Goal: Transaction & Acquisition: Purchase product/service

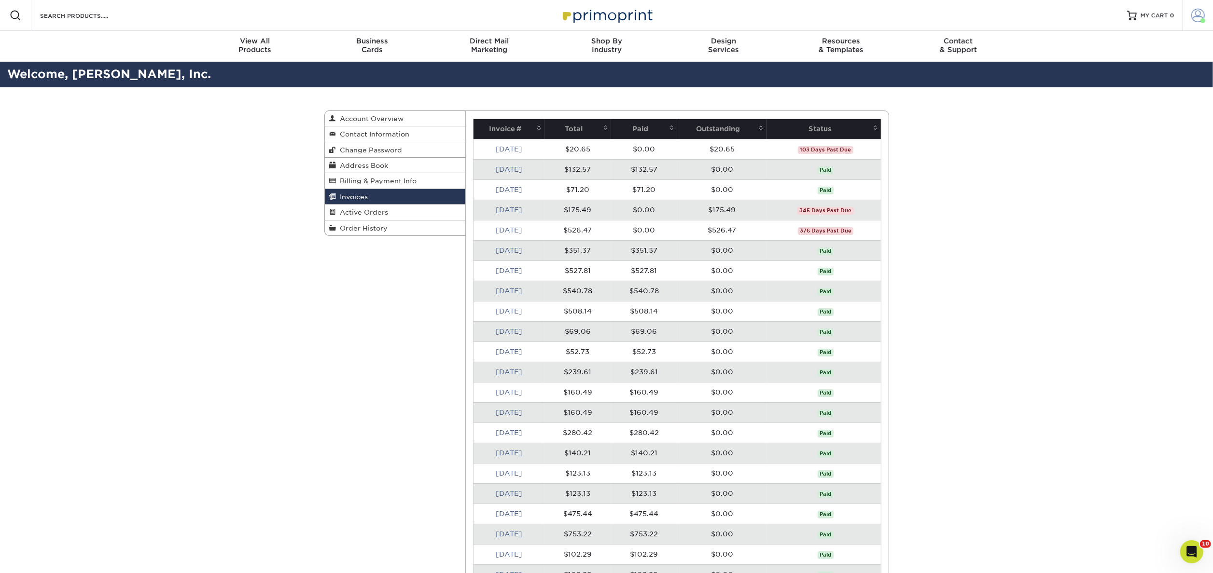
click at [1199, 21] on span at bounding box center [1198, 16] width 14 height 14
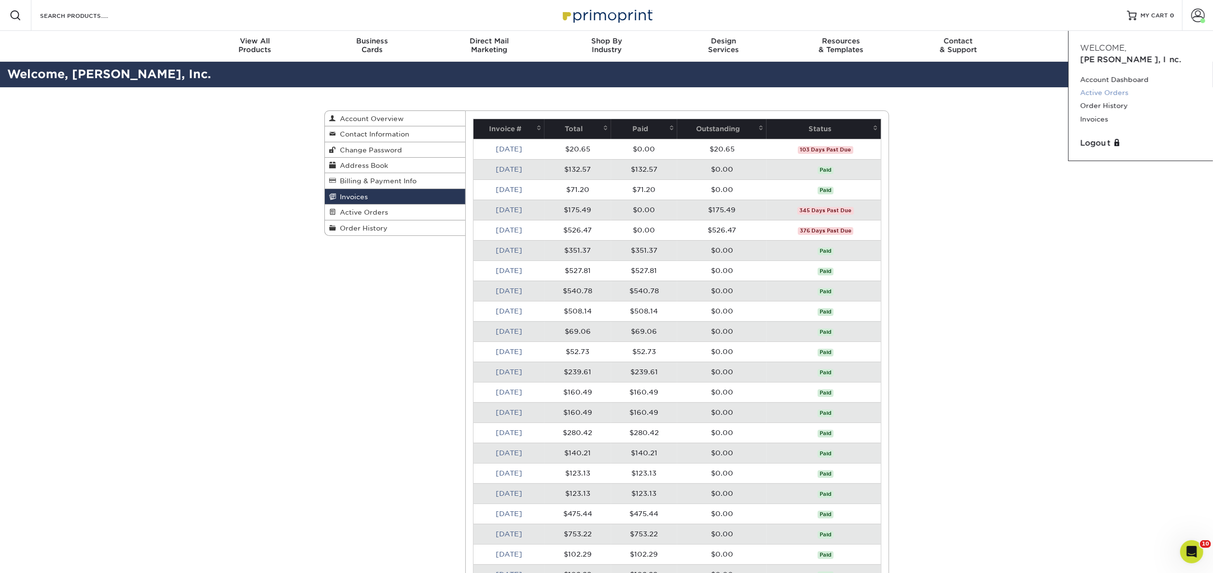
click at [1118, 86] on link "Active Orders" at bounding box center [1140, 92] width 121 height 13
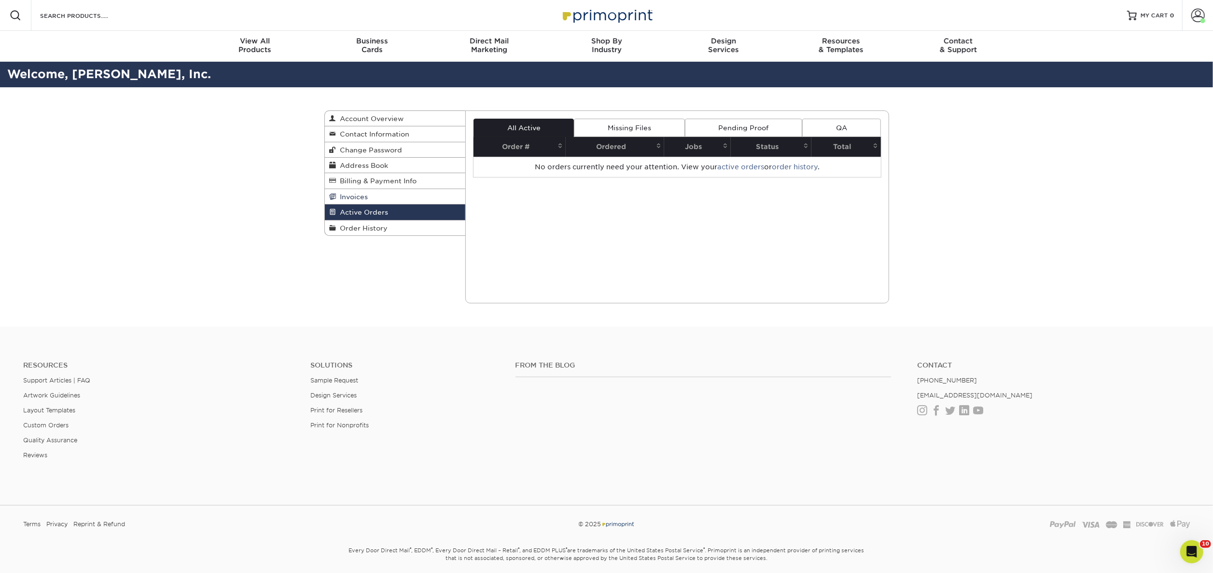
click at [377, 198] on link "Invoices" at bounding box center [395, 196] width 141 height 15
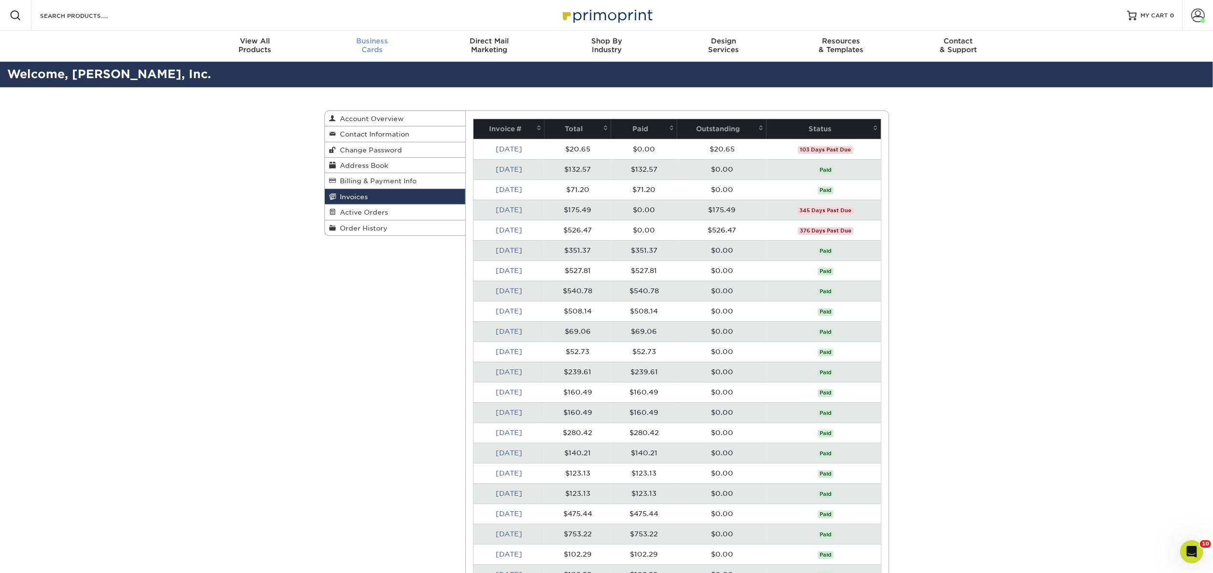
click at [375, 45] on div "Business Cards" at bounding box center [371, 45] width 117 height 17
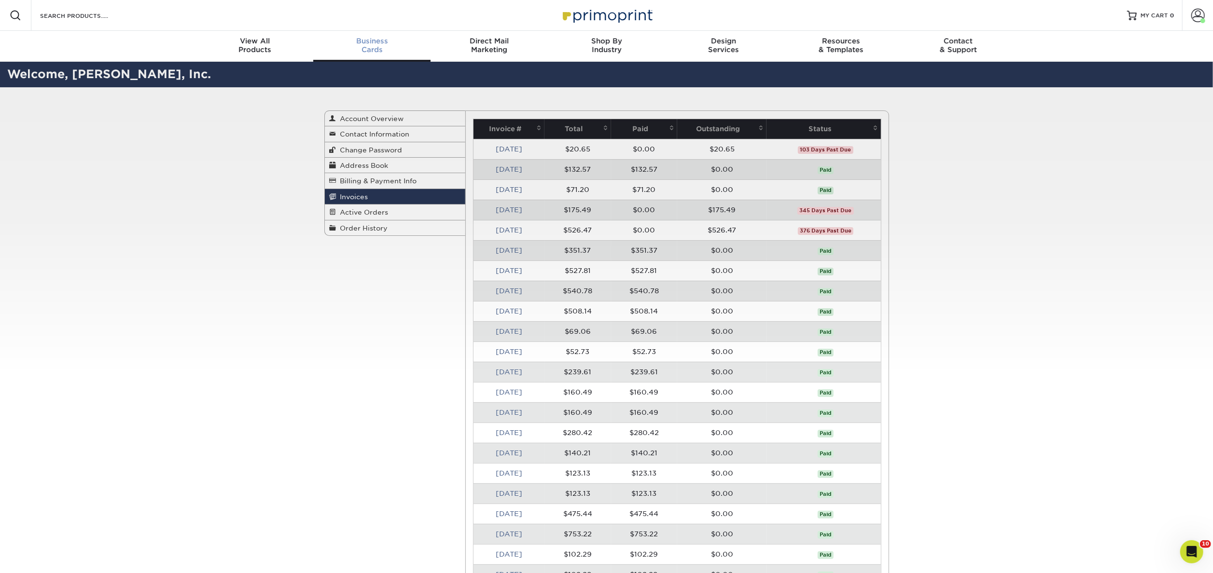
scroll to position [0, 0]
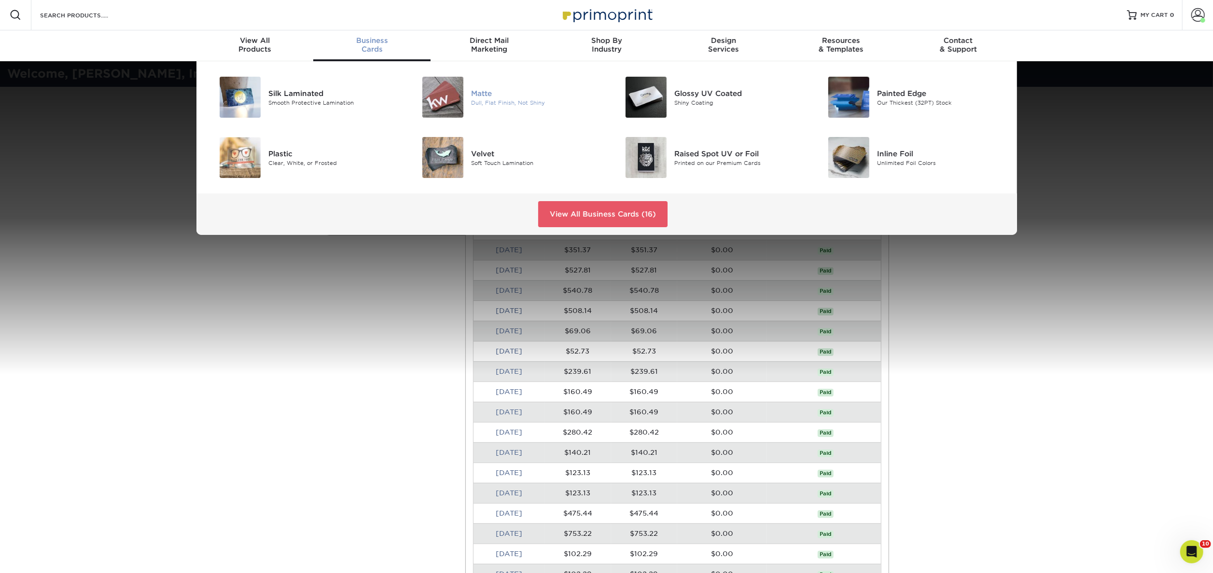
click at [498, 95] on div "Matte" at bounding box center [535, 93] width 128 height 11
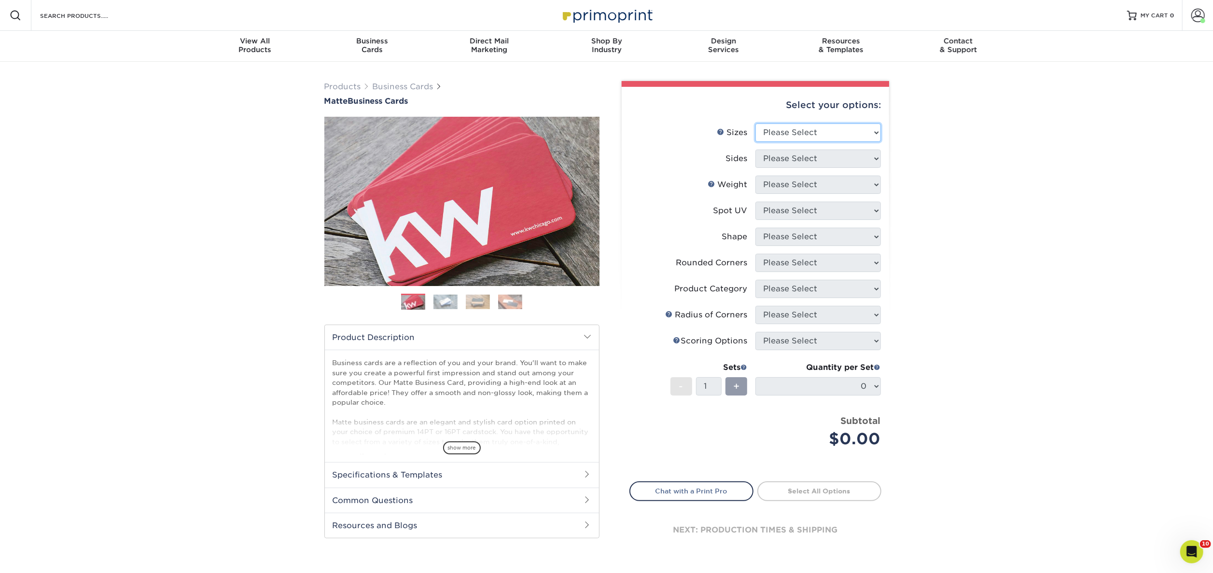
click at [869, 134] on select "Please Select 1.5" x 3.5" - Mini 1.75" x 3.5" - Mini 2" x 2" - Square 2" x 3" -…" at bounding box center [817, 133] width 125 height 18
select select "2.00x3.50"
click at [755, 124] on select "Please Select 1.5" x 3.5" - Mini 1.75" x 3.5" - Mini 2" x 2" - Square 2" x 3" -…" at bounding box center [817, 133] width 125 height 18
click at [870, 154] on select "Please Select Print Both Sides Print Front Only" at bounding box center [817, 159] width 125 height 18
select select "13abbda7-1d64-4f25-8bb2-c179b224825d"
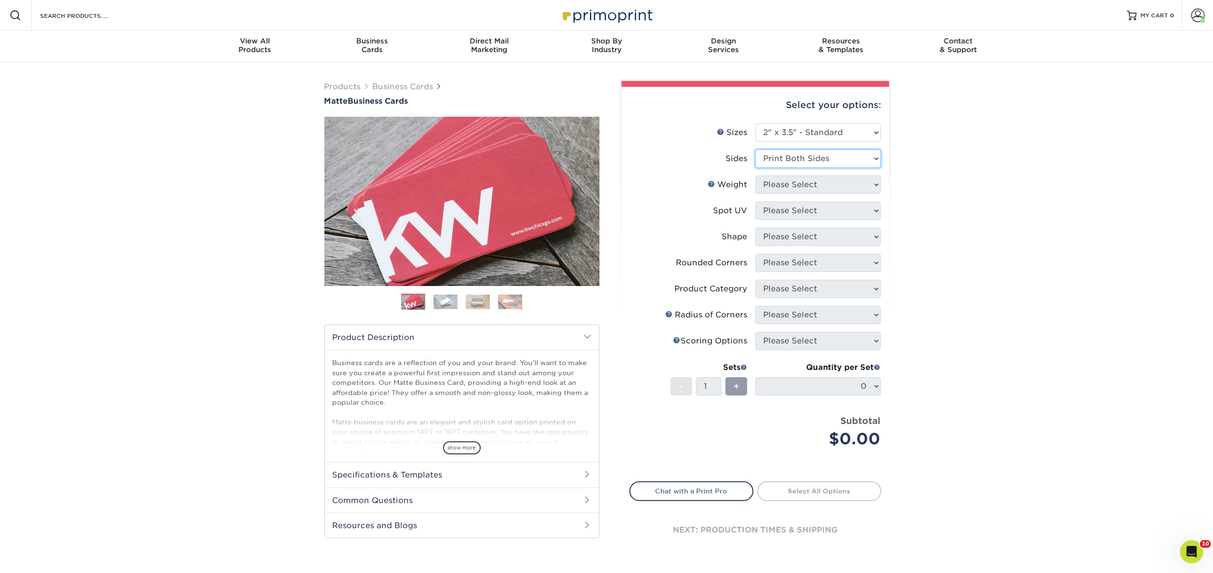
click at [755, 150] on select "Please Select Print Both Sides Print Front Only" at bounding box center [817, 159] width 125 height 18
click at [859, 189] on select "Please Select 16PT 14PT" at bounding box center [817, 185] width 125 height 18
select select "16PT"
click at [755, 176] on select "Please Select 16PT 14PT" at bounding box center [817, 185] width 125 height 18
click at [861, 212] on select "Please Select No Spot UV Front and Back (Both Sides) Front Only Back Only" at bounding box center [817, 211] width 125 height 18
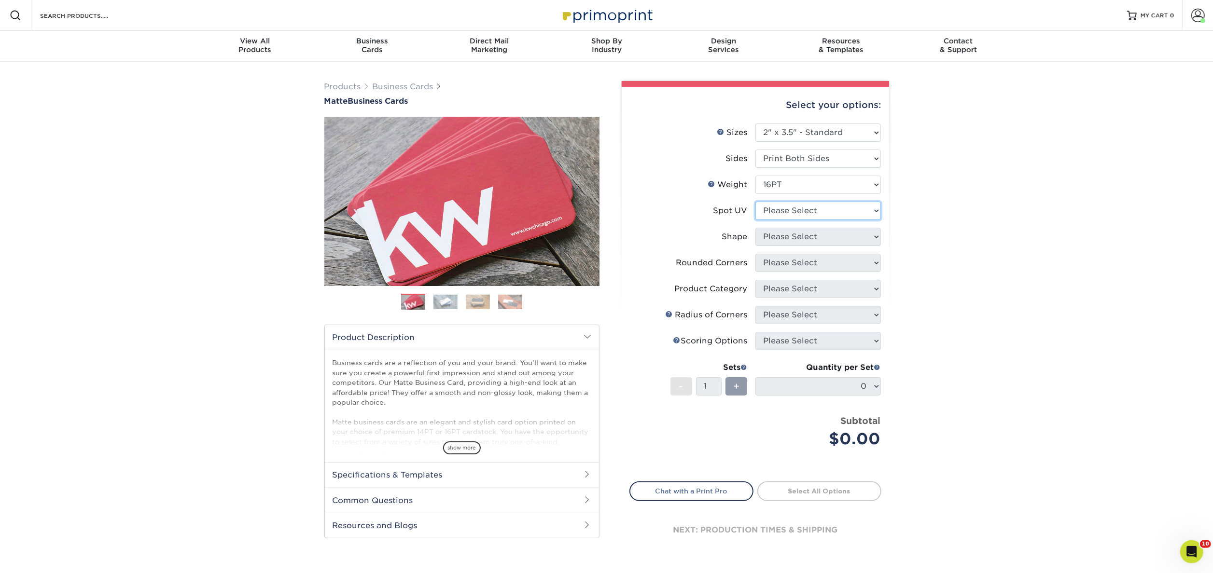
select select "3"
click at [755, 202] on select "Please Select No Spot UV Front and Back (Both Sides) Front Only Back Only" at bounding box center [817, 211] width 125 height 18
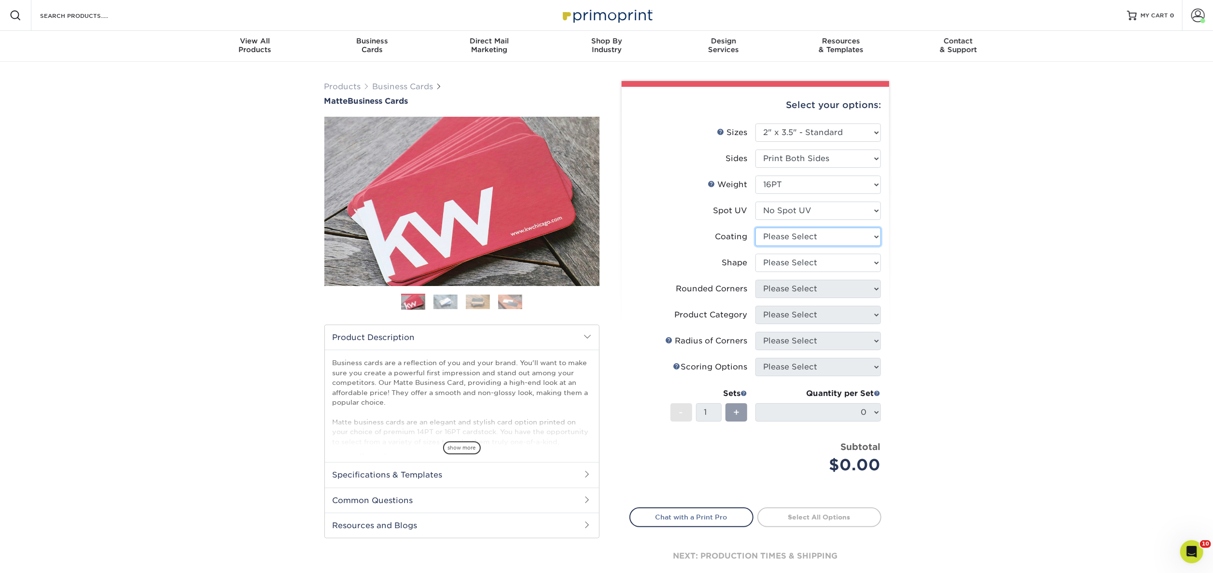
click at [863, 233] on select at bounding box center [817, 237] width 125 height 18
select select "121bb7b5-3b4d-429f-bd8d-bbf80e953313"
click at [755, 228] on select at bounding box center [817, 237] width 125 height 18
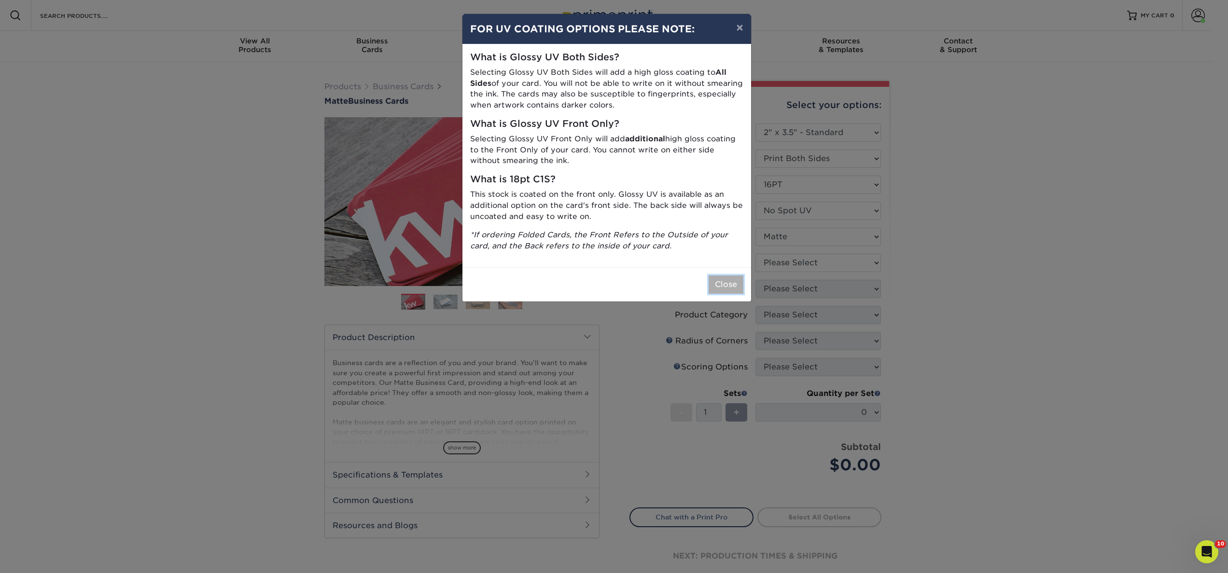
click at [733, 287] on button "Close" at bounding box center [725, 285] width 35 height 18
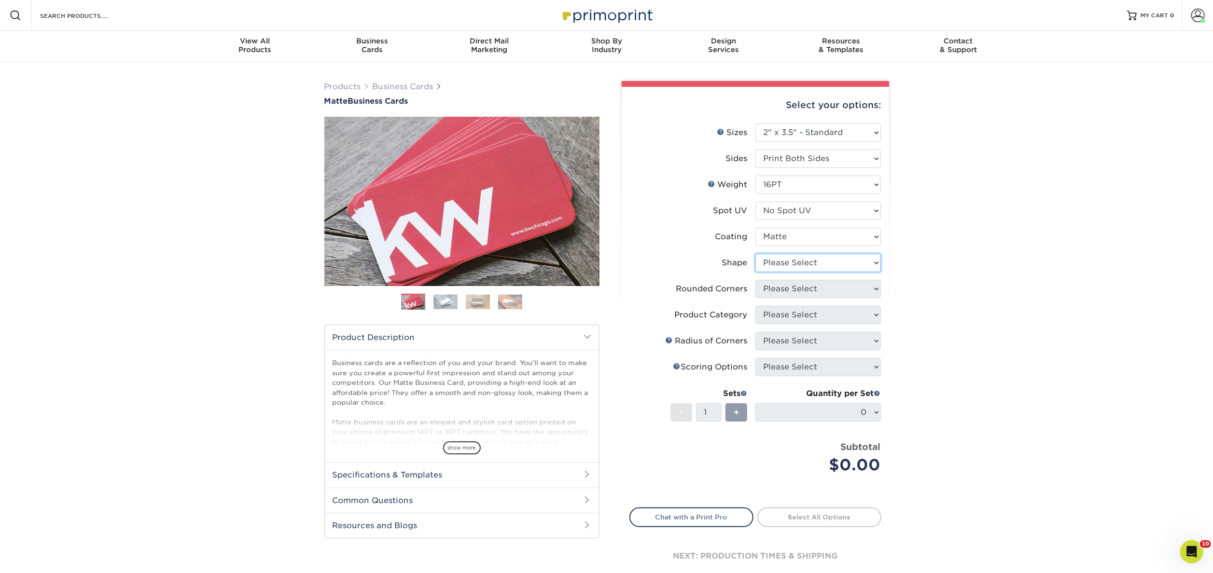
click at [872, 264] on select "Please Select Standard Oval" at bounding box center [817, 263] width 125 height 18
select select "standard"
click at [755, 254] on select "Please Select Standard Oval" at bounding box center [817, 263] width 125 height 18
click at [869, 289] on select "Please Select Yes - Round 2 Corners Yes - Round 4 Corners No" at bounding box center [817, 289] width 125 height 18
select select "0"
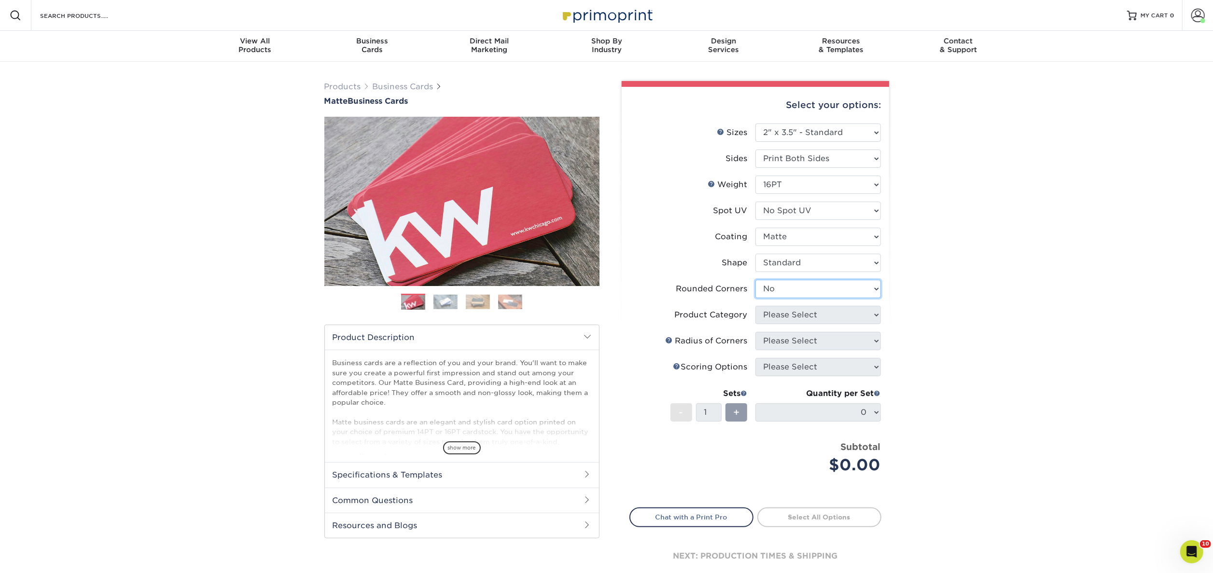
click at [755, 280] on select "Please Select Yes - Round 2 Corners Yes - Round 4 Corners No" at bounding box center [817, 289] width 125 height 18
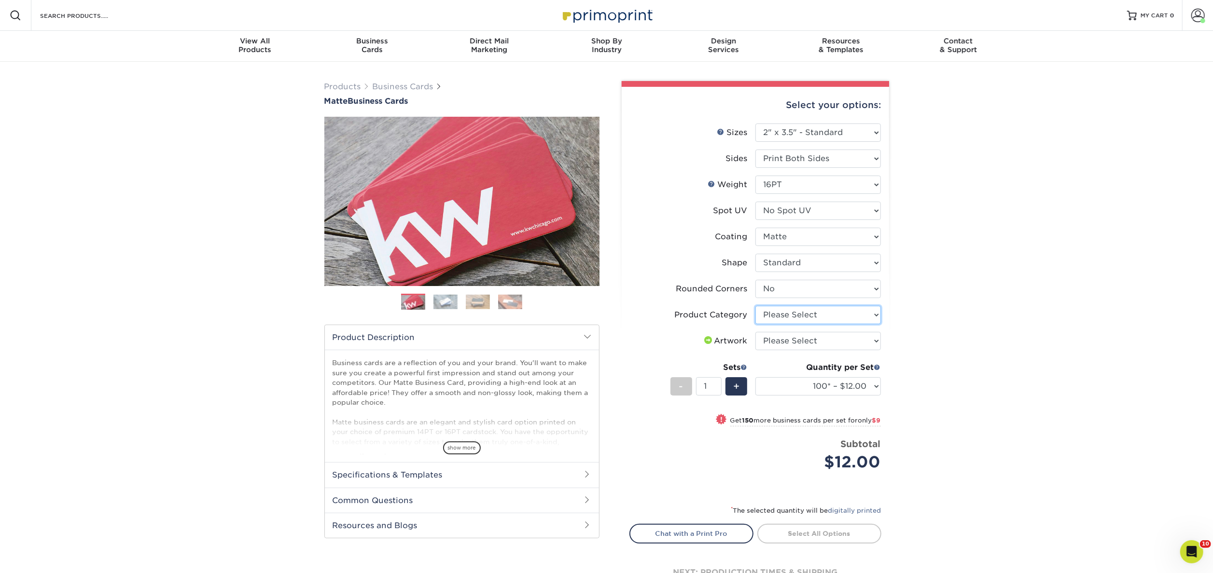
click at [871, 317] on select "Please Select Business Cards" at bounding box center [817, 315] width 125 height 18
select select "3b5148f1-0588-4f88-a218-97bcfdce65c1"
click at [755, 306] on select "Please Select Business Cards" at bounding box center [817, 315] width 125 height 18
click at [866, 342] on select "Please Select I will upload files I need a design - $100" at bounding box center [817, 341] width 125 height 18
click at [871, 317] on select "Please Select Business Cards" at bounding box center [817, 315] width 125 height 18
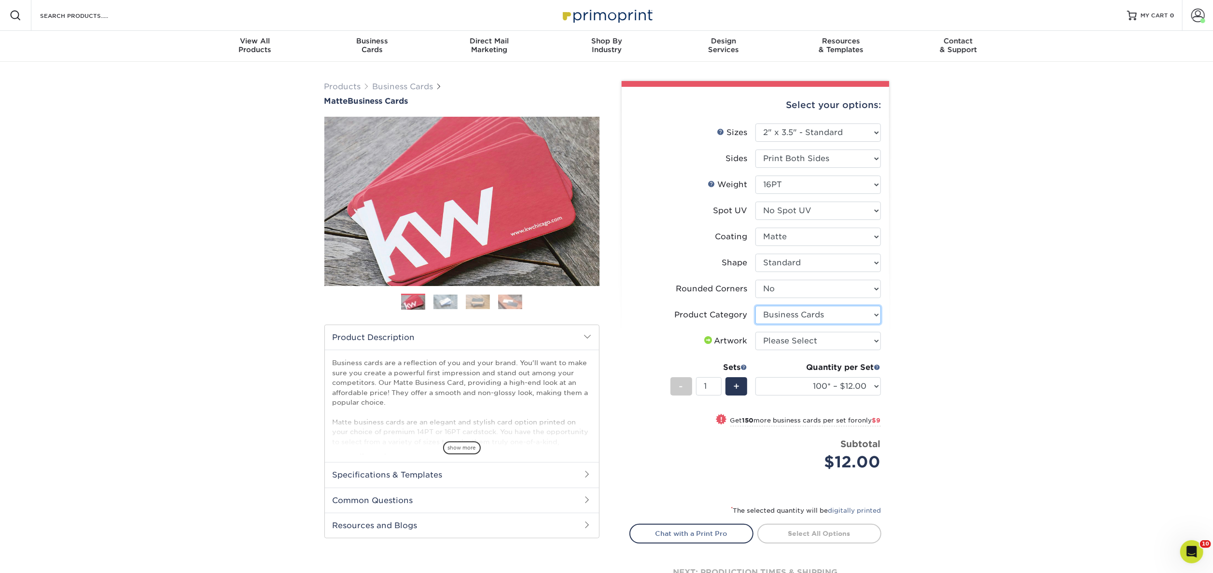
click at [870, 312] on select "Please Select Business Cards" at bounding box center [817, 315] width 125 height 18
click at [908, 320] on div "Products Business Cards Matte Business Cards Previous Next 100 $ 9" at bounding box center [606, 349] width 1213 height 575
click at [875, 338] on select "Please Select I will upload files I need a design - $100" at bounding box center [817, 341] width 125 height 18
select select "upload"
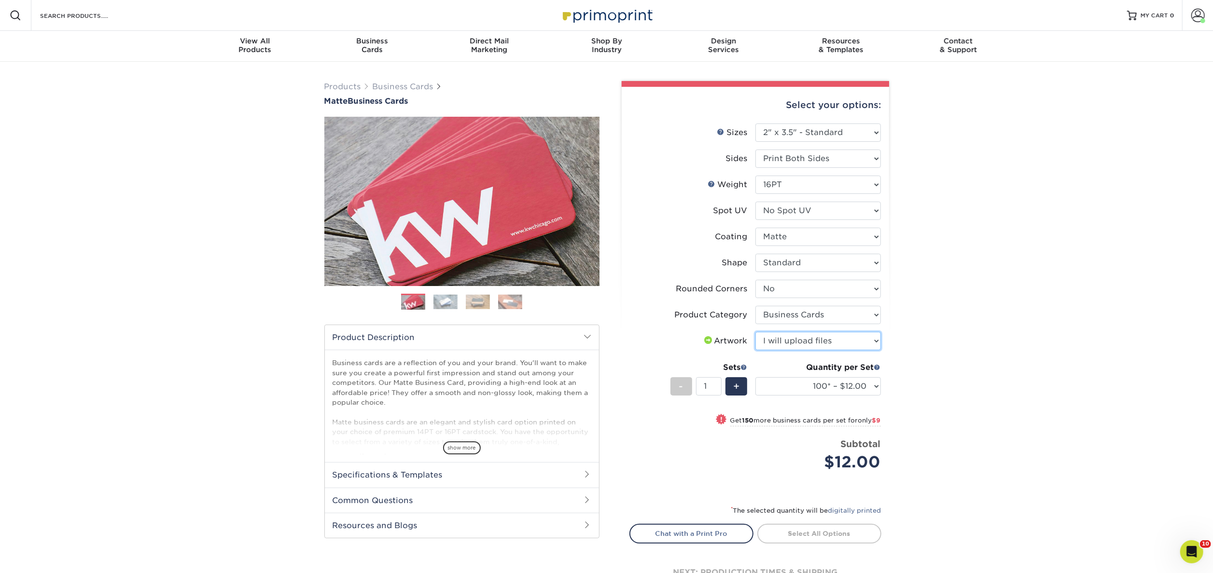
click at [755, 332] on select "Please Select I will upload files I need a design - $100" at bounding box center [817, 341] width 125 height 18
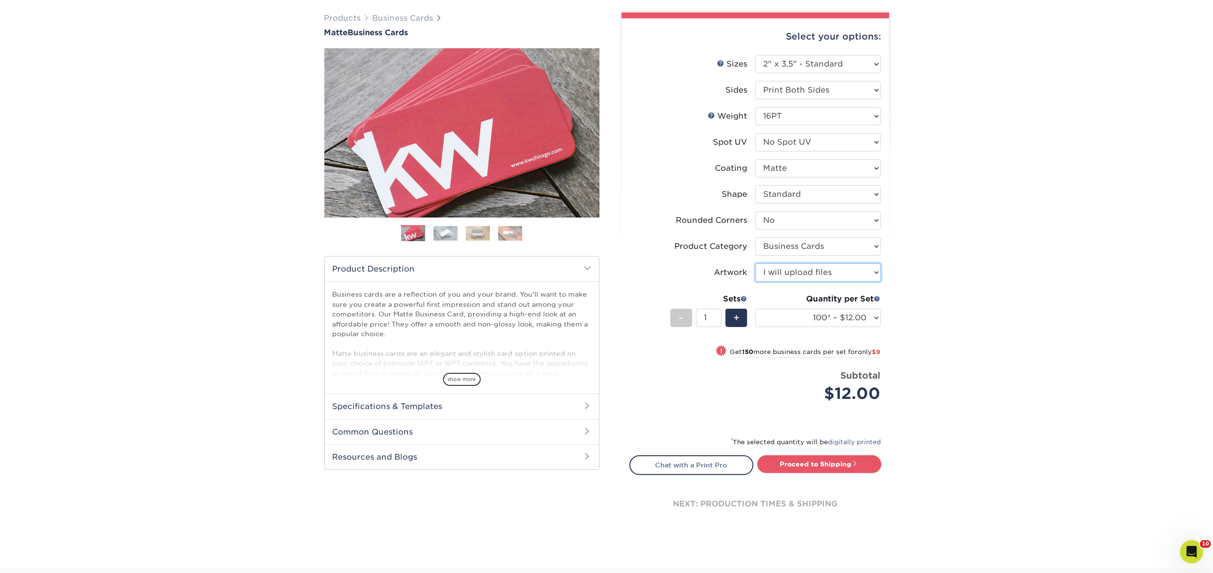
scroll to position [69, 0]
click at [873, 318] on select "100* – $12.00 250* – $21.00 500 – $42.00 1000 – $53.00 2500 – $95.00 5000 – $18…" at bounding box center [817, 317] width 125 height 18
click at [941, 319] on div "Products Business Cards Matte Business Cards Previous Next 100 $ 9" at bounding box center [606, 279] width 1213 height 575
click at [830, 464] on link "Proceed to Shipping" at bounding box center [819, 463] width 124 height 17
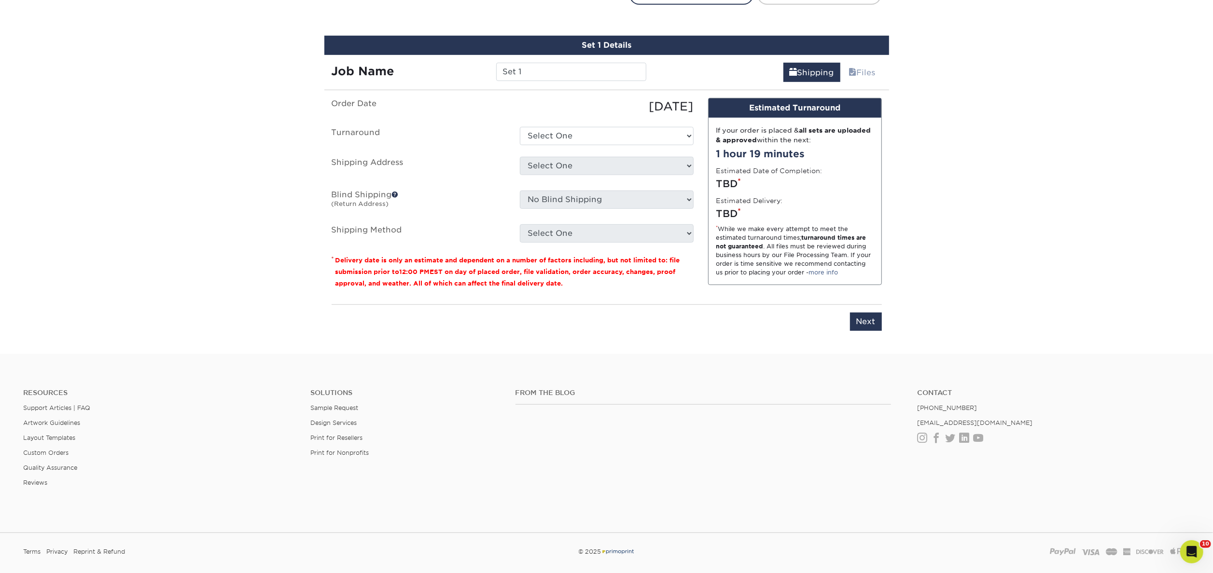
scroll to position [549, 0]
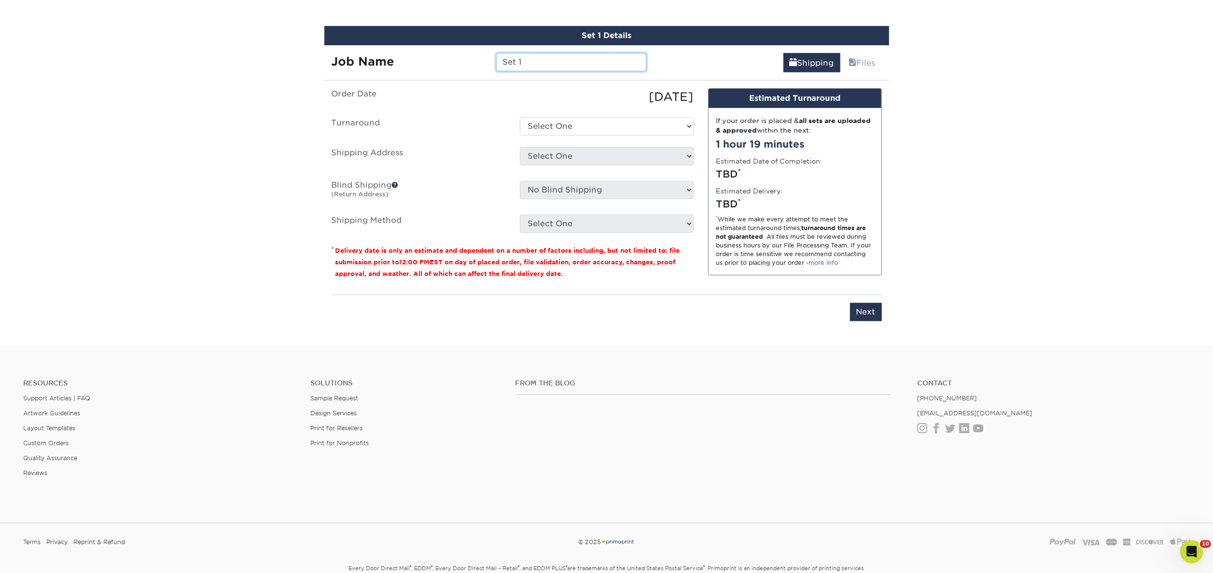
click at [572, 62] on input "Set 1" at bounding box center [571, 62] width 150 height 18
type input "S"
type input "[PERSON_NAME]"
click at [647, 128] on select "Select One 2-4 Business Days 2 Day Next Business Day" at bounding box center [607, 126] width 174 height 18
select select "47dbf4b1-3bfd-4687-b793-fcd3ee179f06"
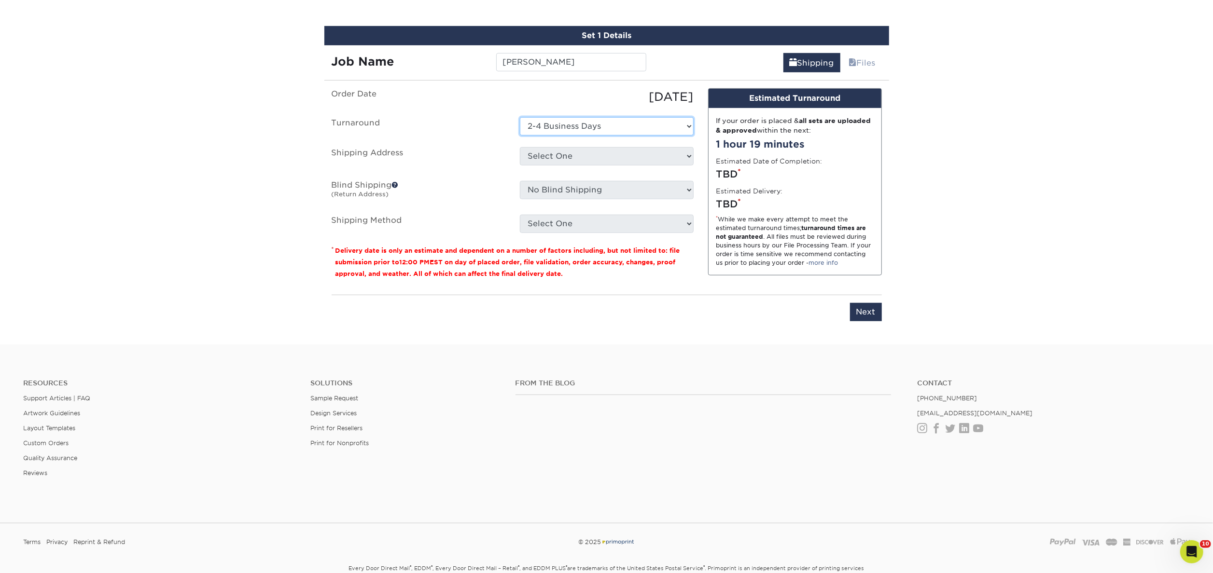
click at [520, 117] on select "Select One 2-4 Business Days 2 Day Next Business Day" at bounding box center [607, 126] width 174 height 18
click at [655, 159] on select "Select One 800 Sunset Drive Brian Chmil Burlington CFC CHF CLASS Clint Owens Co…" at bounding box center [607, 156] width 174 height 18
select select "120433"
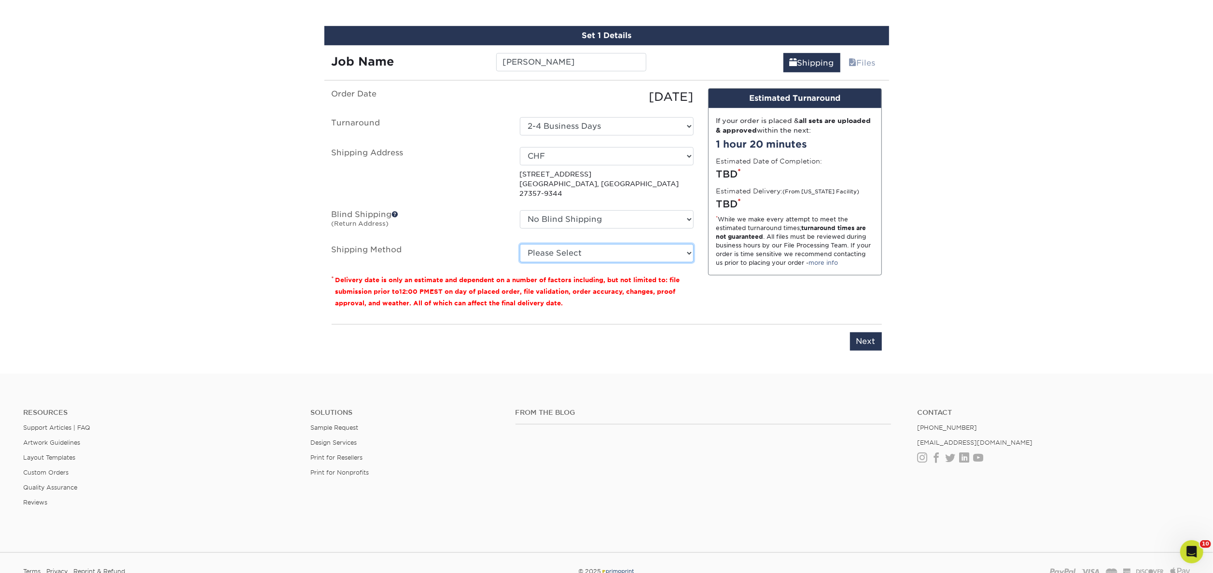
click at [683, 244] on select "Please Select Ground Shipping (+$7.84) 3 Day Shipping Service (+$18.68) 2 Day A…" at bounding box center [607, 253] width 174 height 18
select select "03"
click at [520, 244] on select "Please Select Ground Shipping (+$7.84) 3 Day Shipping Service (+$18.68) 2 Day A…" at bounding box center [607, 253] width 174 height 18
click at [858, 332] on input "Next" at bounding box center [866, 341] width 32 height 18
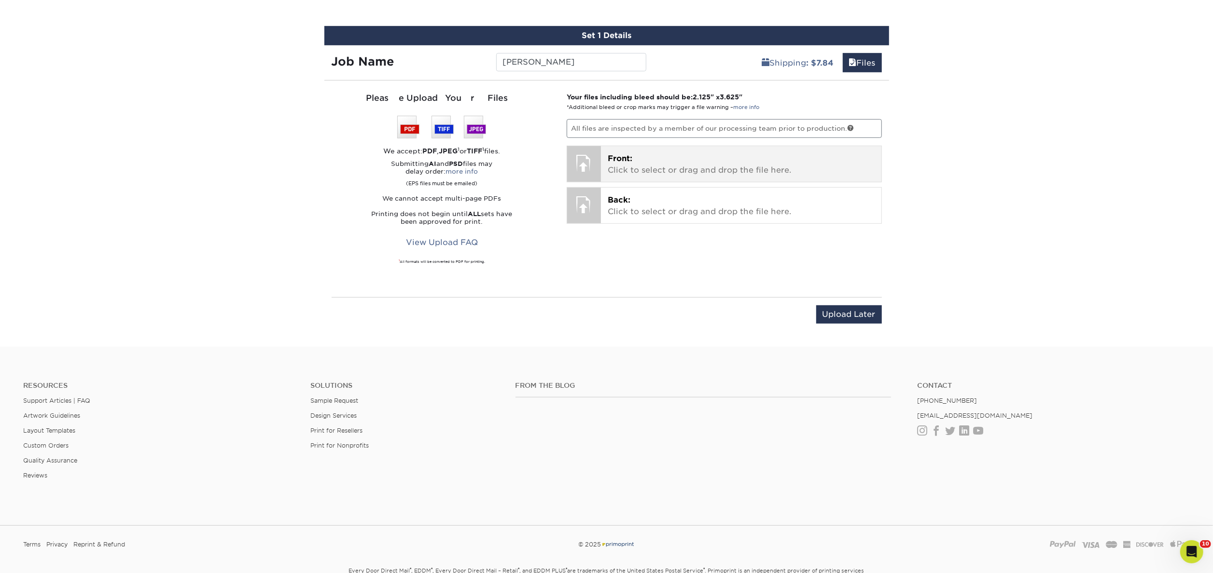
click at [723, 165] on p "Front: Click to select or drag and drop the file here." at bounding box center [741, 164] width 267 height 23
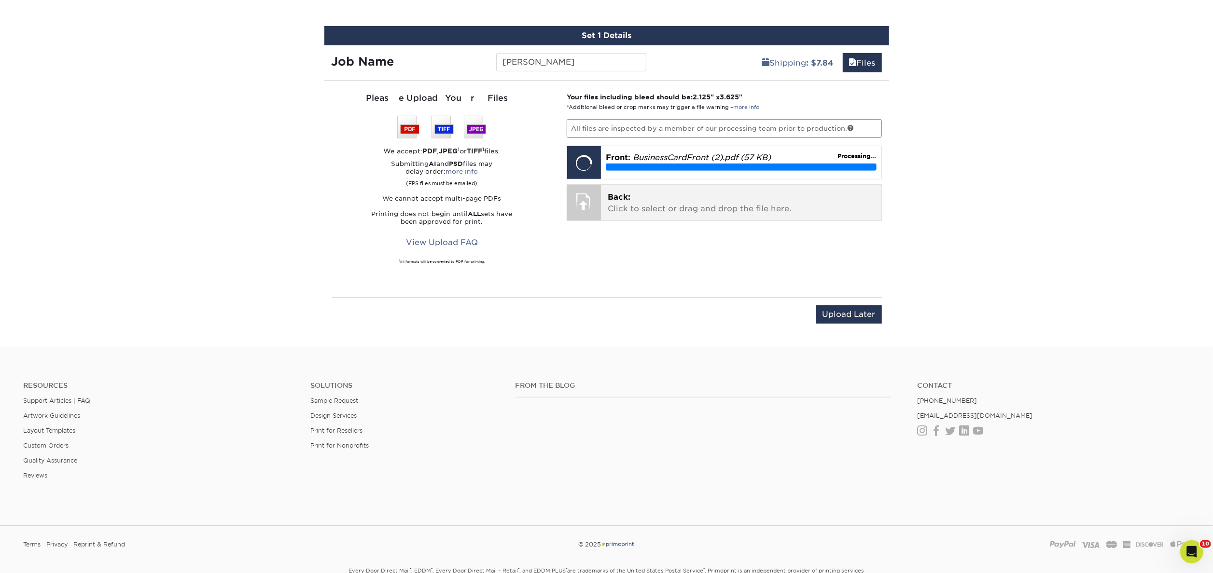
click at [666, 209] on p "Back: Click to select or drag and drop the file here." at bounding box center [741, 203] width 267 height 23
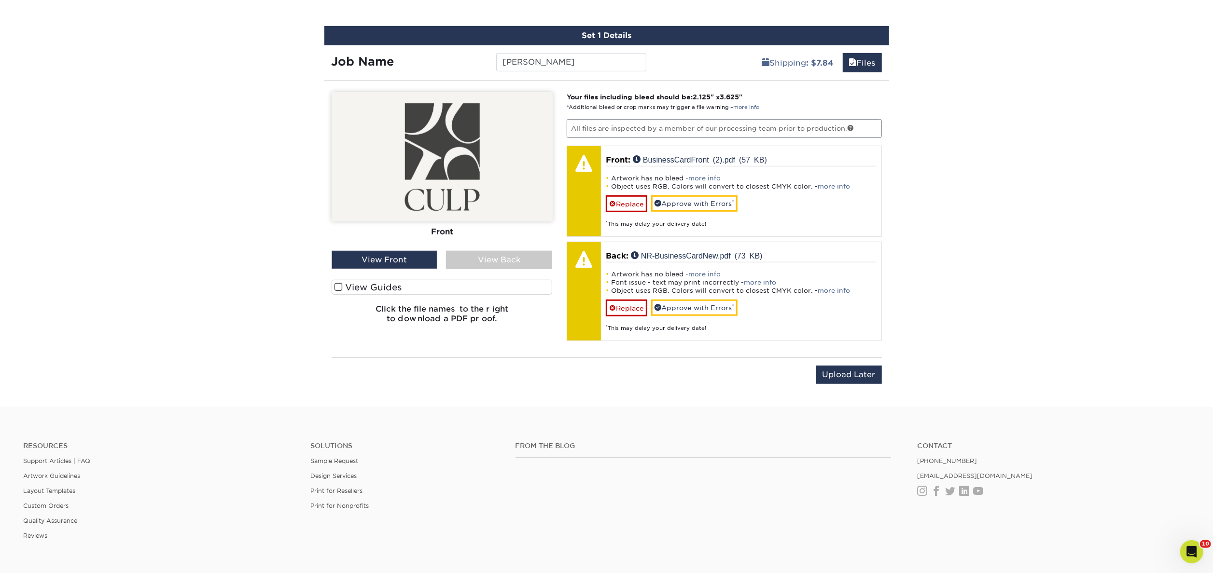
click at [504, 261] on div "View Back" at bounding box center [499, 260] width 106 height 18
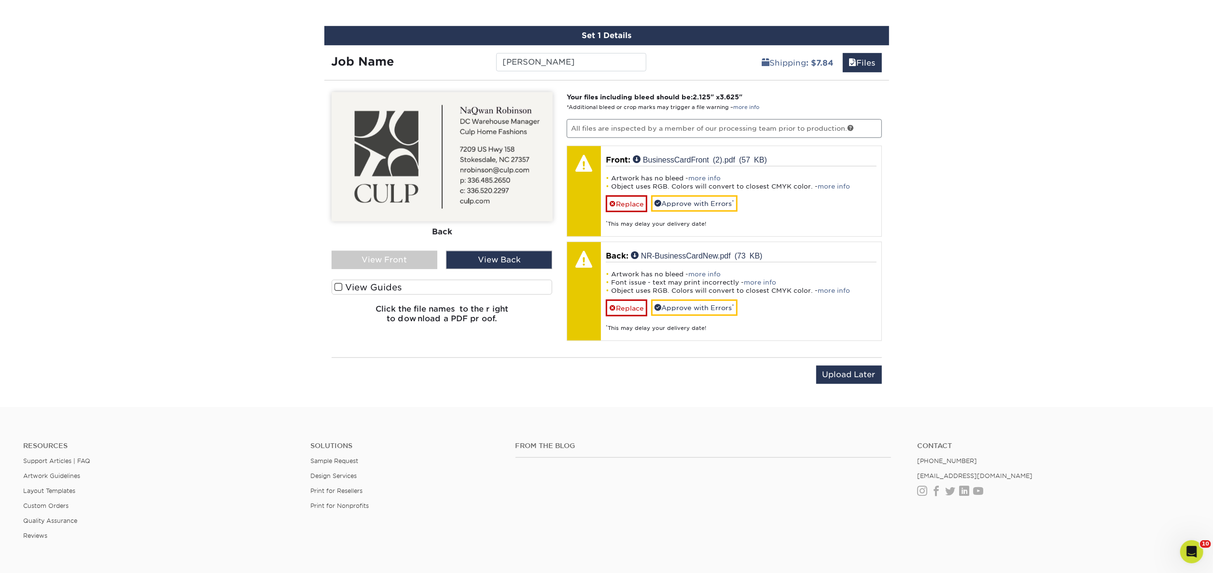
click at [414, 260] on div "View Front" at bounding box center [385, 260] width 106 height 18
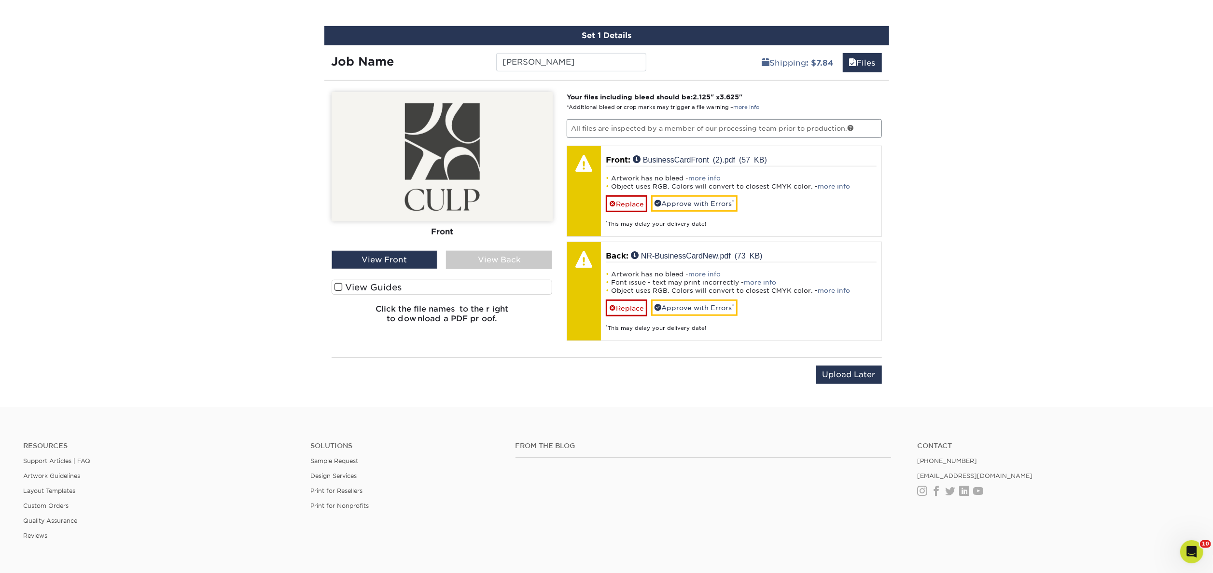
click at [499, 264] on div "View Back" at bounding box center [499, 260] width 106 height 18
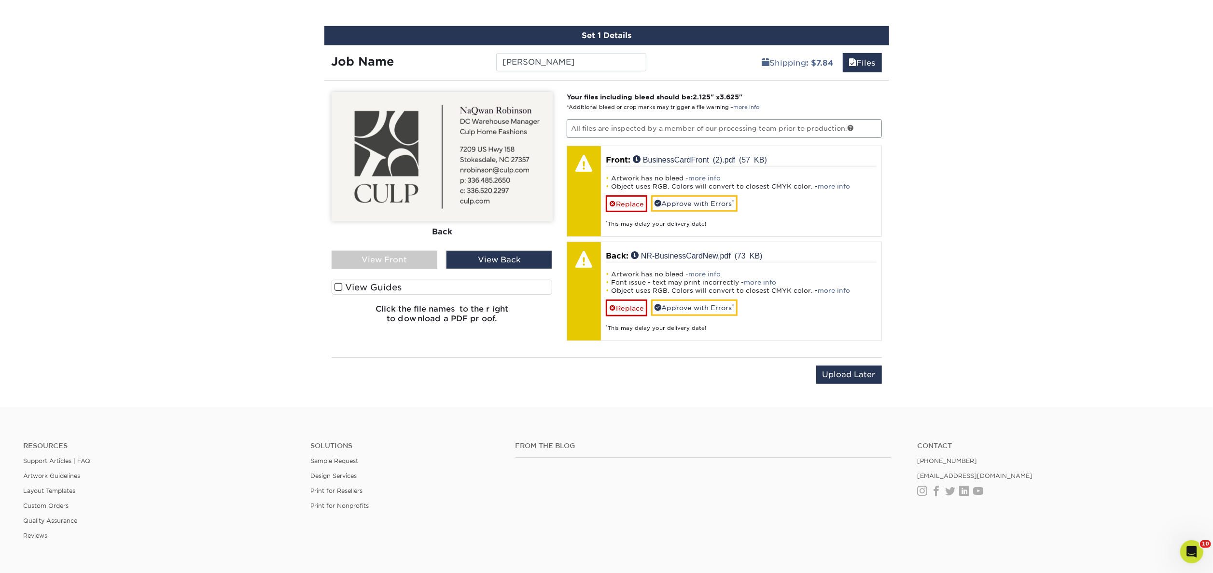
click at [419, 286] on label "View Guides" at bounding box center [442, 287] width 221 height 15
click at [0, 0] on input "View Guides" at bounding box center [0, 0] width 0 height 0
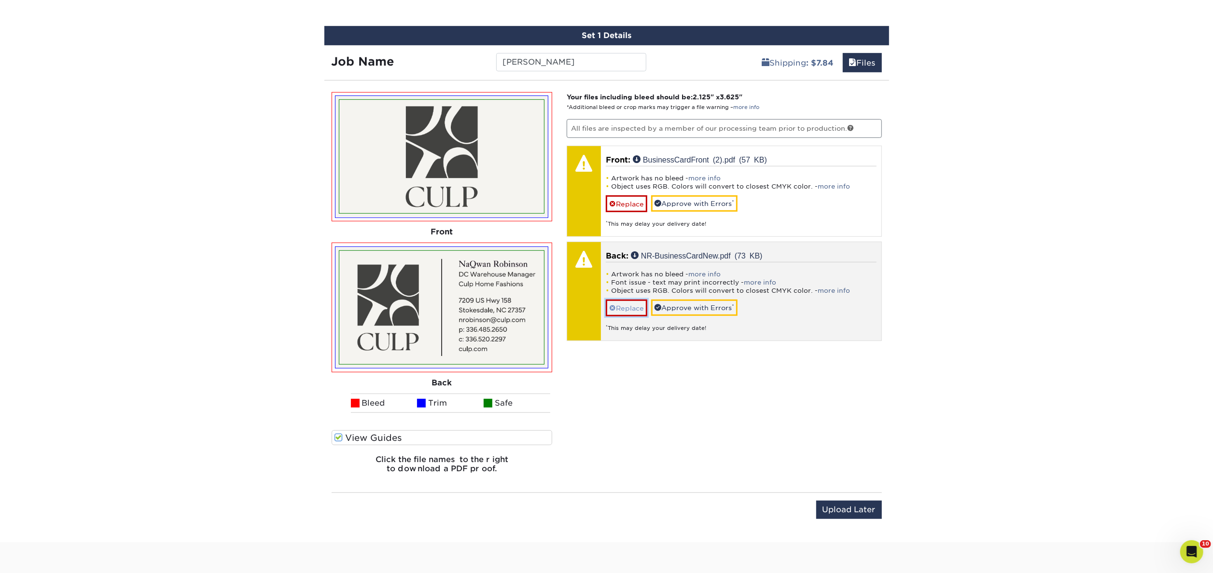
click at [640, 311] on link "Replace" at bounding box center [627, 308] width 42 height 17
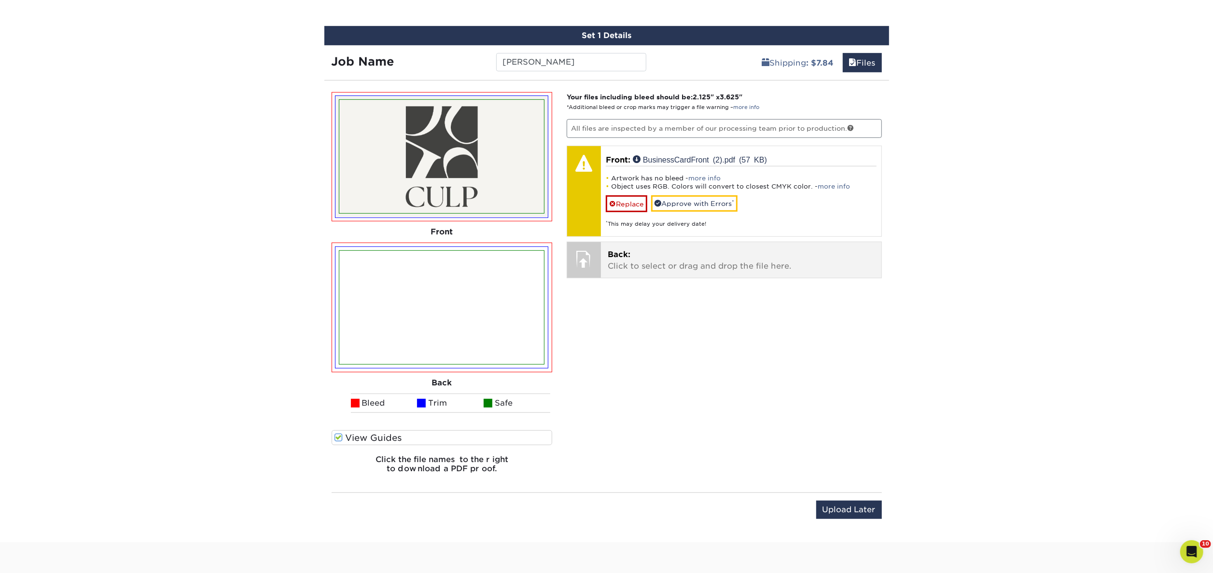
click at [623, 253] on span "Back:" at bounding box center [619, 254] width 23 height 9
click at [675, 256] on p "Back: Click to select or drag and drop the file here." at bounding box center [741, 260] width 267 height 23
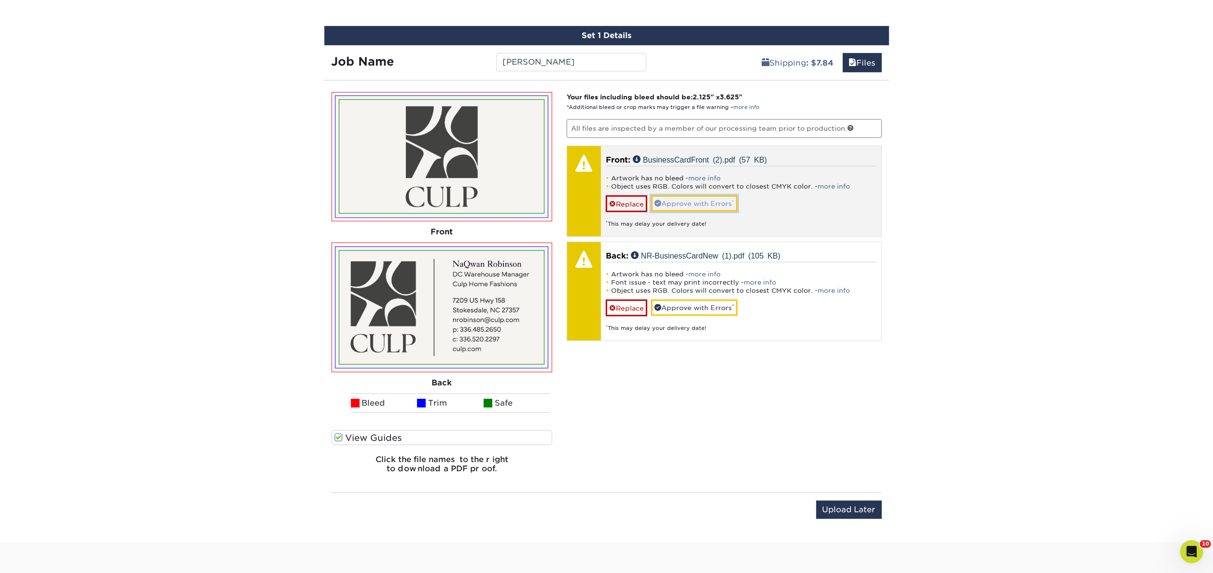
click at [686, 203] on link "Approve with Errors *" at bounding box center [694, 203] width 86 height 16
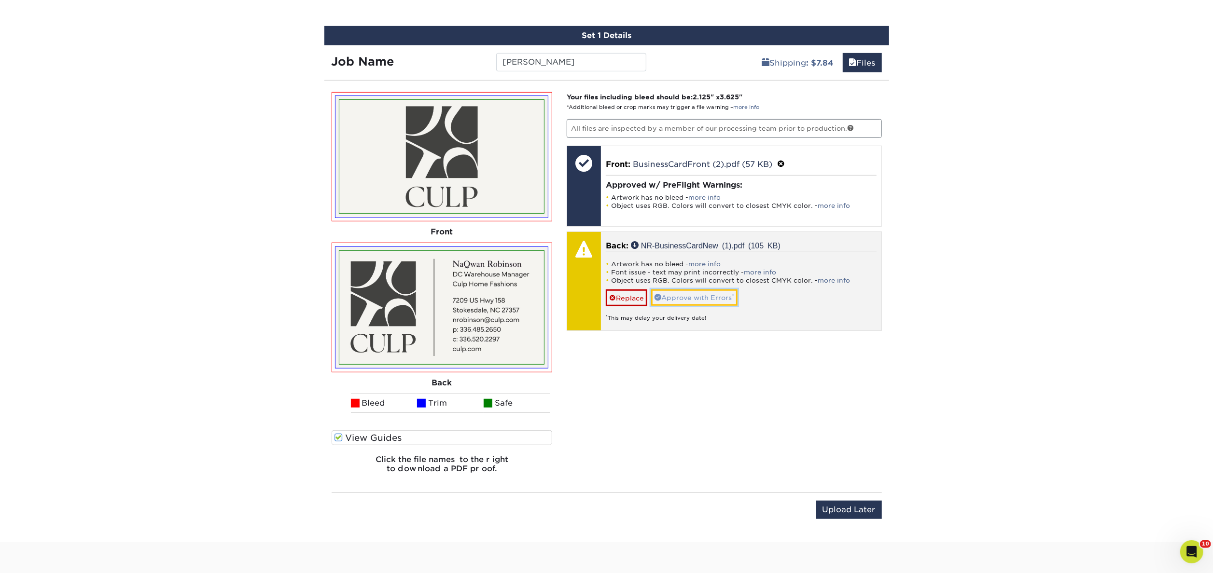
click at [690, 300] on link "Approve with Errors *" at bounding box center [694, 298] width 86 height 16
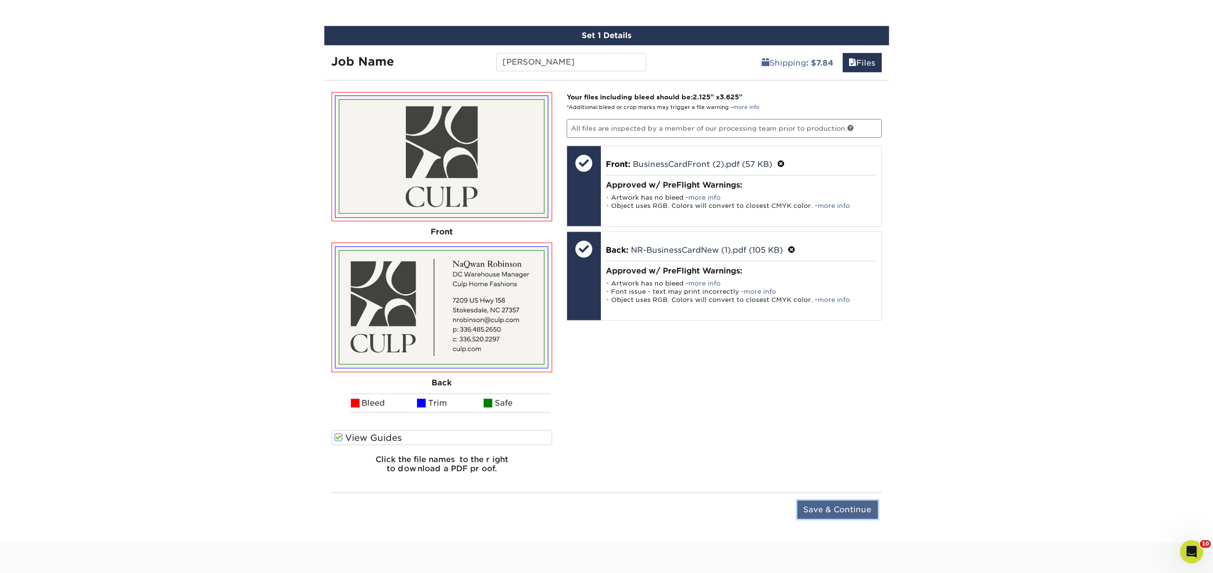
click at [823, 512] on input "Save & Continue" at bounding box center [837, 510] width 81 height 18
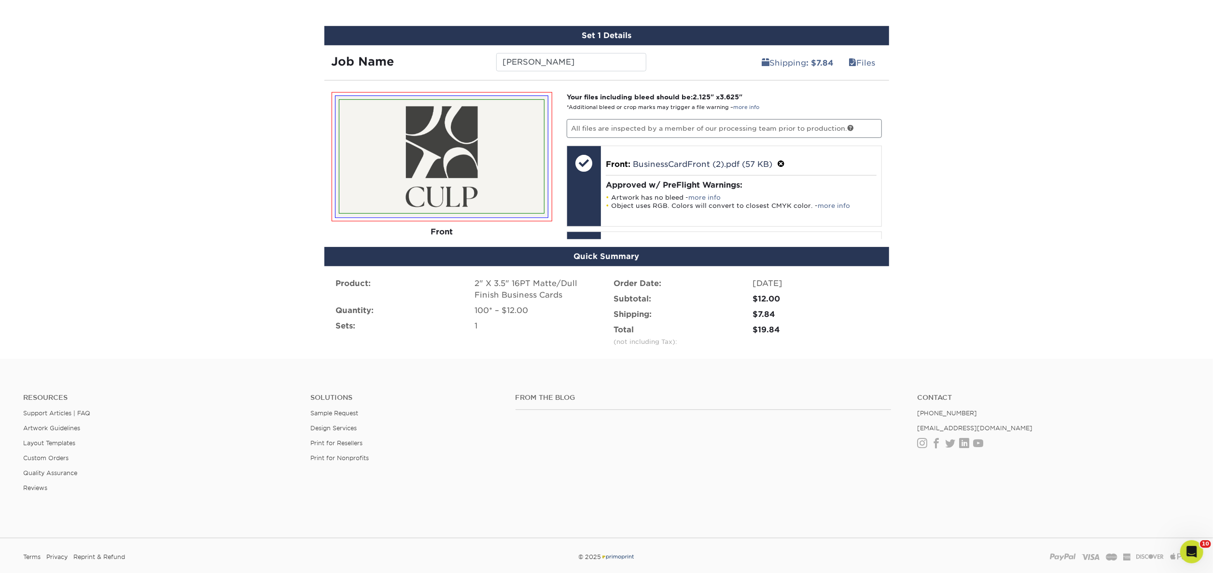
scroll to position [515, 0]
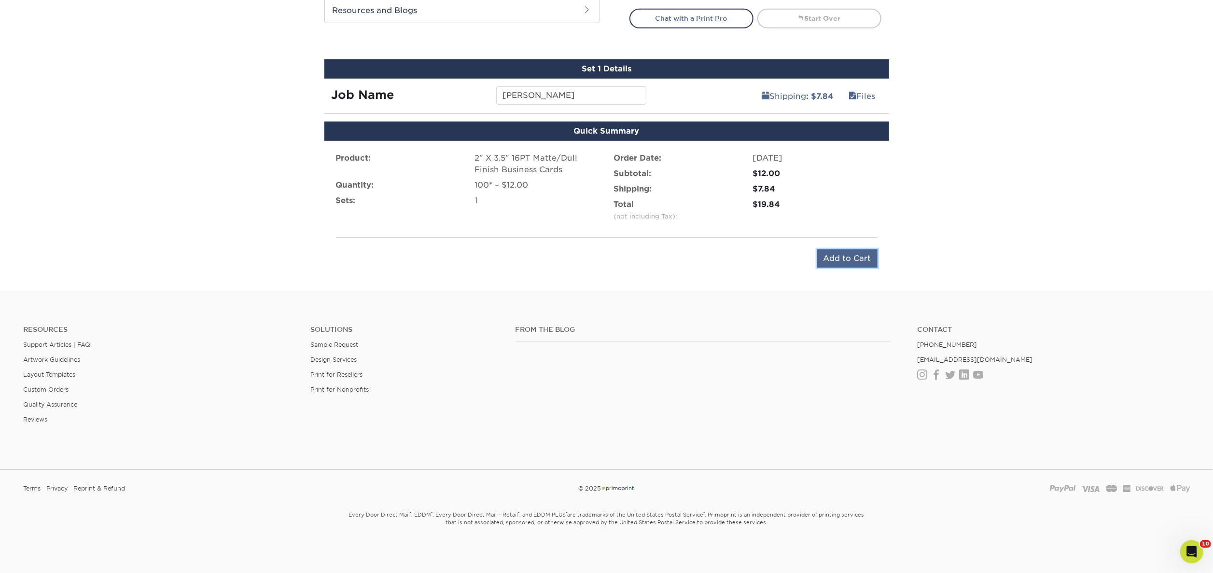
click at [842, 257] on input "Add to Cart" at bounding box center [847, 258] width 60 height 18
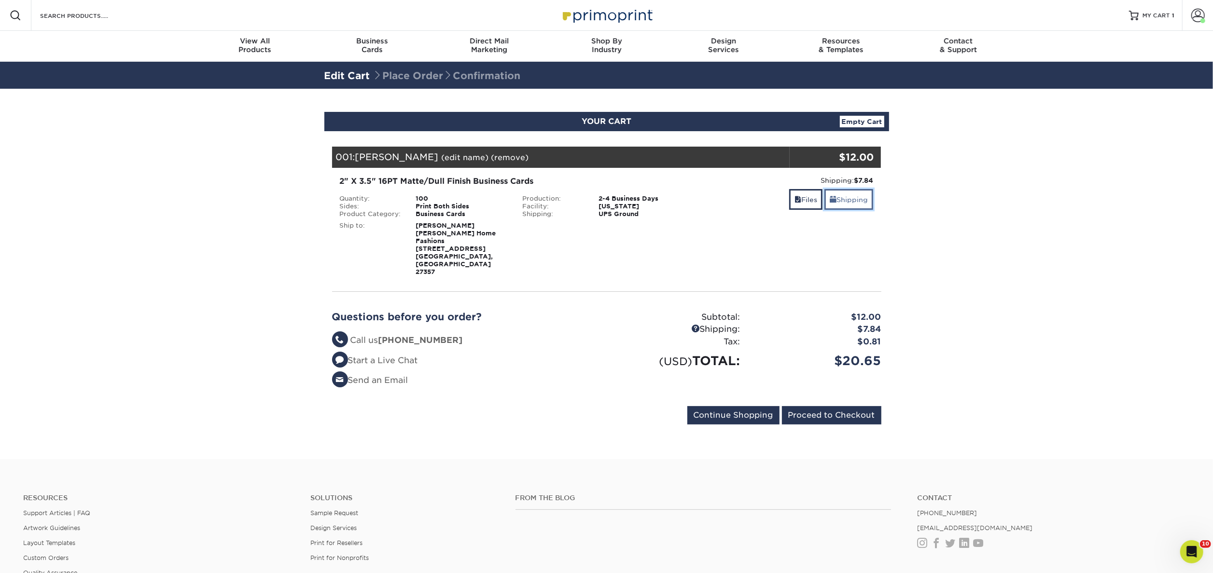
click at [848, 197] on link "Shipping" at bounding box center [848, 199] width 49 height 21
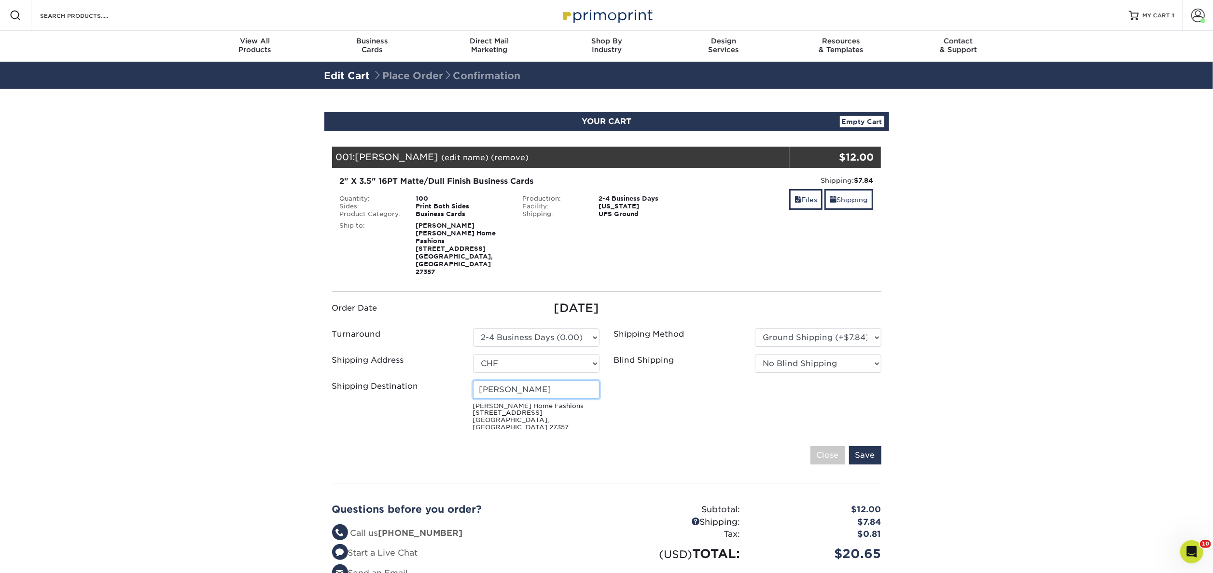
drag, startPoint x: 554, startPoint y: 365, endPoint x: 436, endPoint y: 377, distance: 118.4
click at [436, 381] on div "Shipping Destination [PERSON_NAME] Home Fashions [STREET_ADDRESS]" at bounding box center [466, 408] width 282 height 55
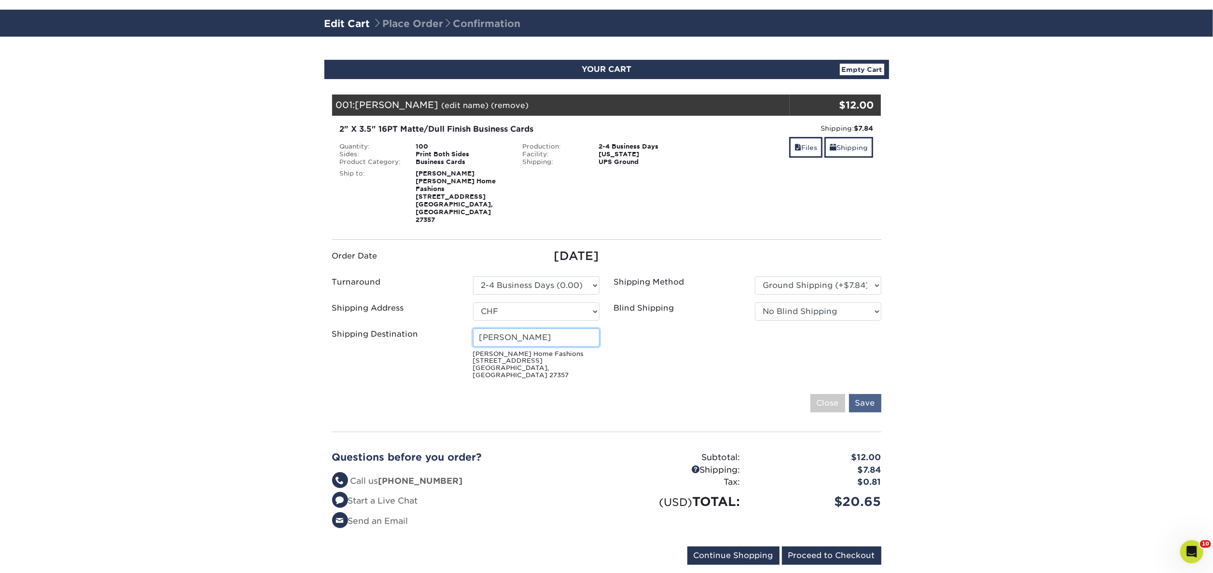
type input "[PERSON_NAME]"
click at [872, 394] on input "Save" at bounding box center [865, 403] width 32 height 18
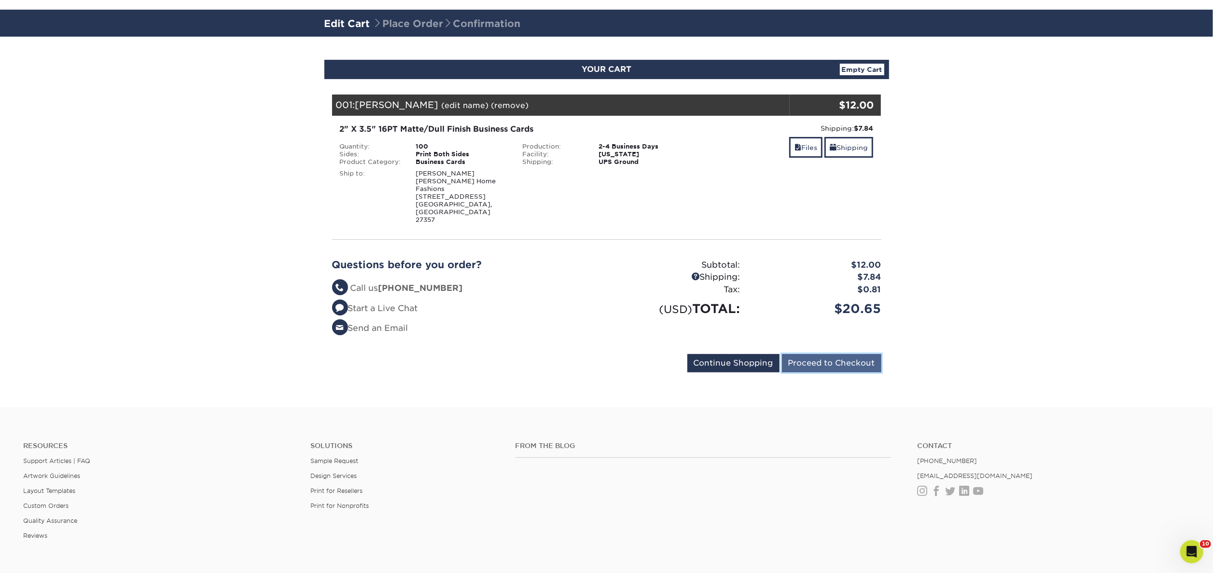
click at [869, 354] on input "Proceed to Checkout" at bounding box center [831, 363] width 99 height 18
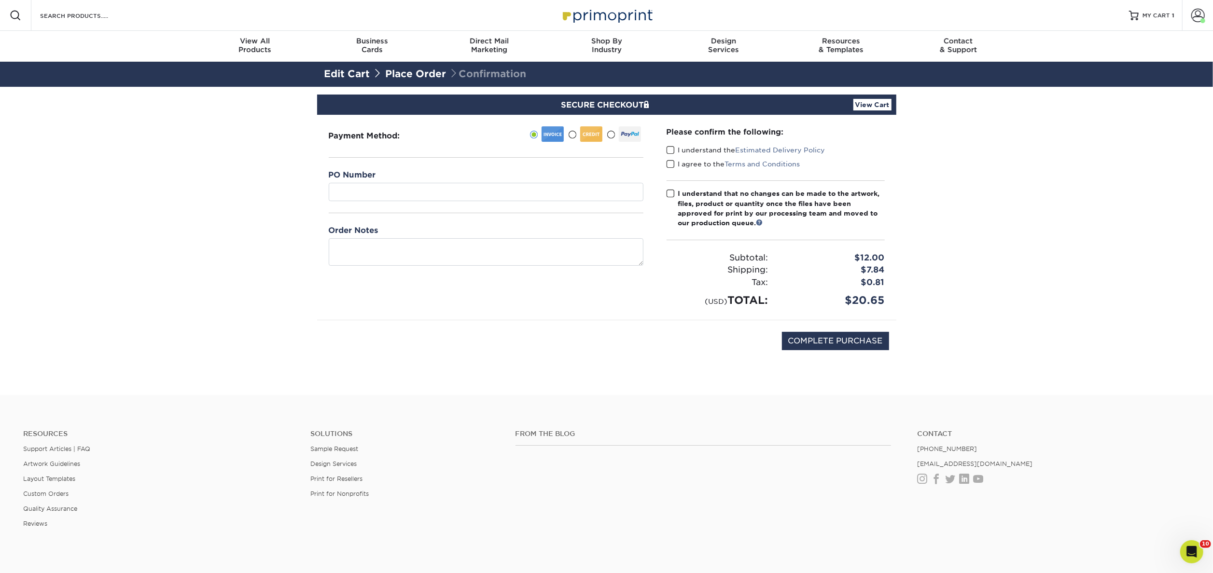
click at [670, 147] on span at bounding box center [670, 150] width 8 height 9
click at [0, 0] on input "I understand the Estimated Delivery Policy" at bounding box center [0, 0] width 0 height 0
click at [670, 161] on span at bounding box center [670, 164] width 8 height 9
click at [0, 0] on input "I agree to the Terms and Conditions" at bounding box center [0, 0] width 0 height 0
click at [668, 189] on span at bounding box center [670, 193] width 8 height 9
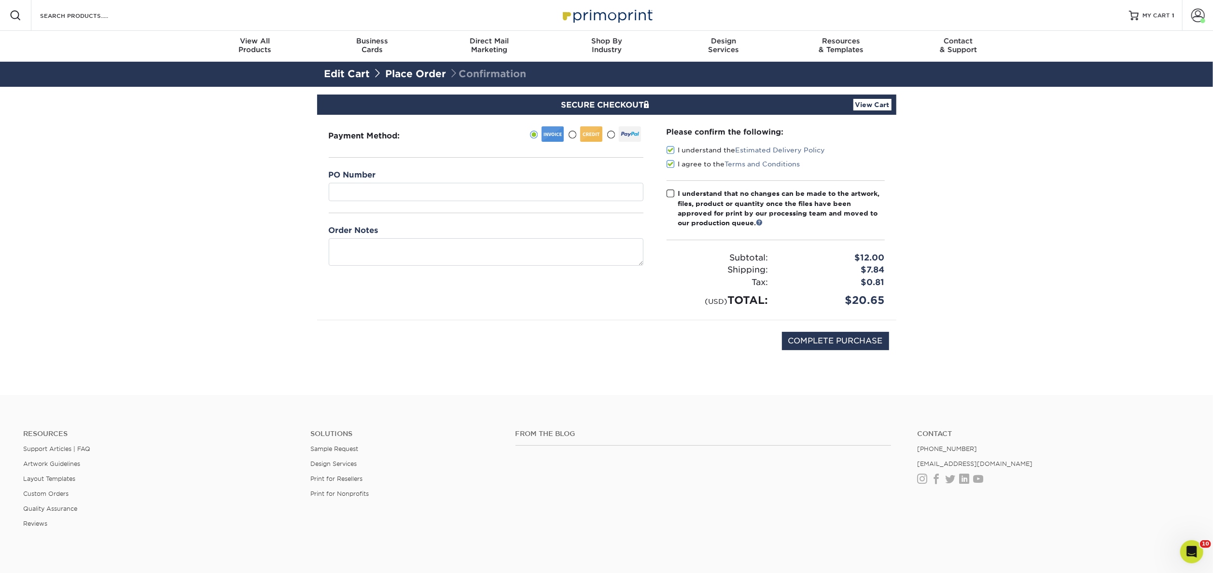
click at [0, 0] on input "I understand that no changes can be made to the artwork, files, product or quan…" at bounding box center [0, 0] width 0 height 0
click at [855, 340] on input "COMPLETE PURCHASE" at bounding box center [835, 341] width 107 height 18
type input "PROCESSING, PLEASE WAIT..."
